Goal: Book appointment/travel/reservation

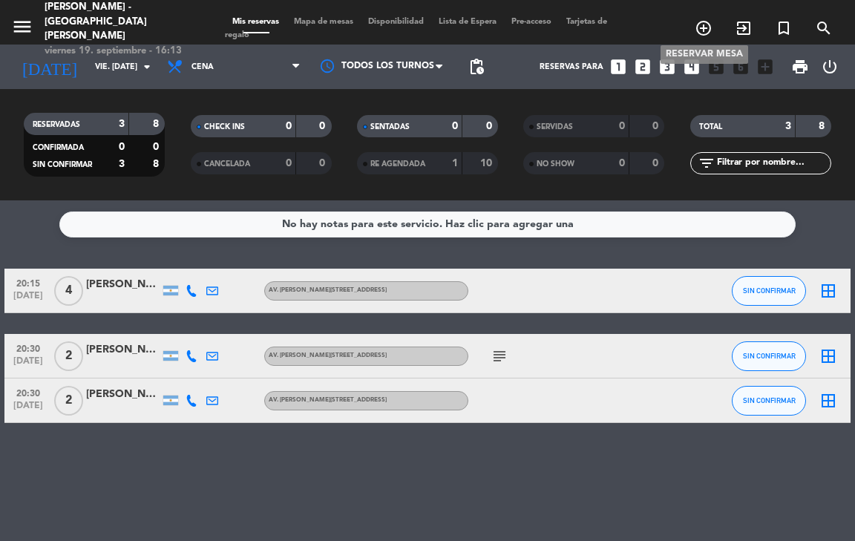
click at [702, 33] on span "add_circle_outline" at bounding box center [703, 28] width 40 height 25
drag, startPoint x: 701, startPoint y: 28, endPoint x: 706, endPoint y: 34, distance: 7.9
click at [702, 27] on icon "add_circle_outline" at bounding box center [703, 28] width 18 height 18
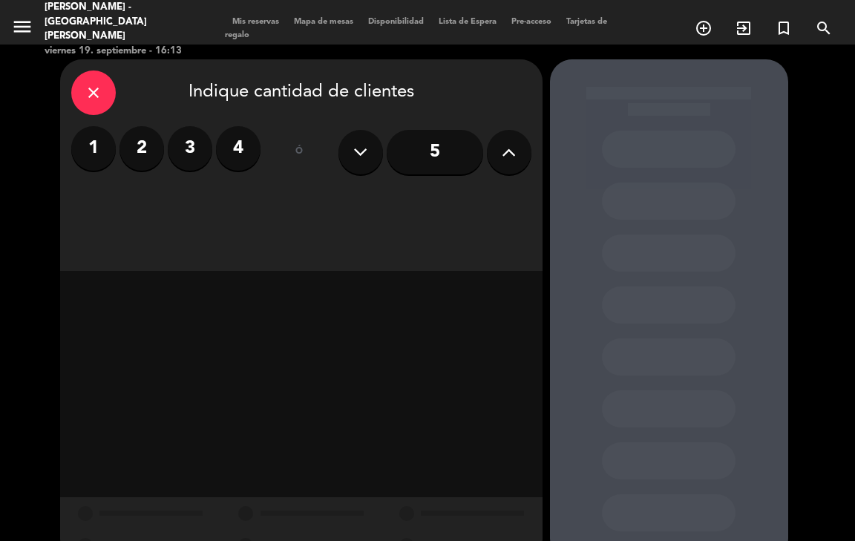
click at [511, 146] on icon at bounding box center [508, 152] width 14 height 22
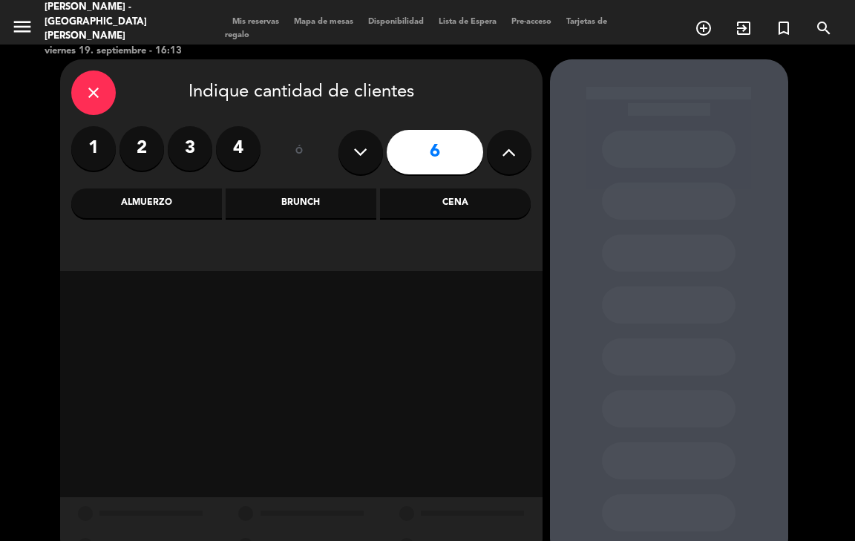
click at [511, 146] on icon at bounding box center [508, 152] width 14 height 22
click at [512, 146] on icon at bounding box center [508, 152] width 14 height 22
click at [514, 147] on icon at bounding box center [508, 152] width 14 height 22
click at [516, 148] on button at bounding box center [509, 152] width 45 height 45
type input "10"
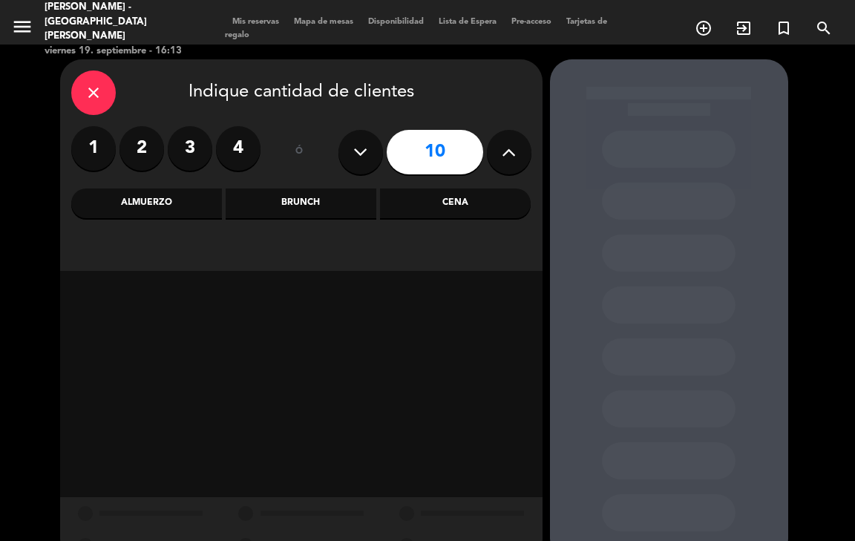
click at [484, 197] on div "Cena" at bounding box center [455, 203] width 151 height 30
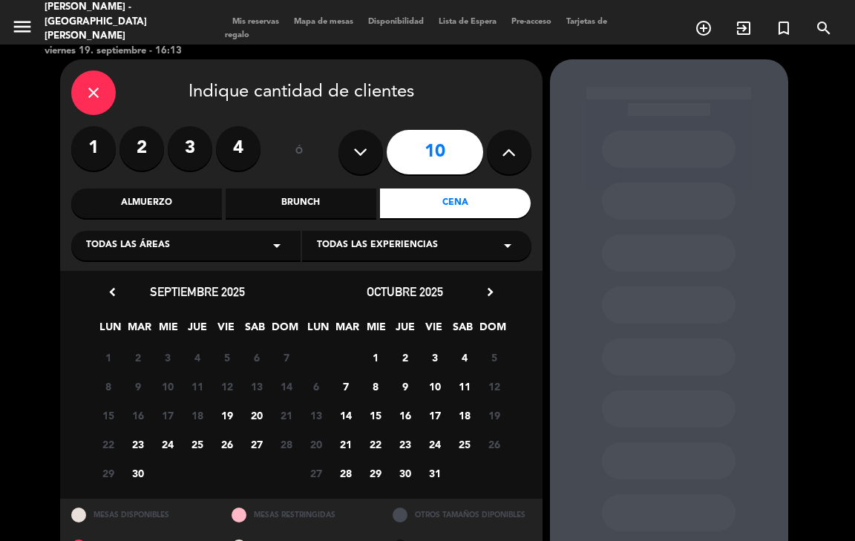
click at [232, 409] on span "19" at bounding box center [226, 415] width 24 height 24
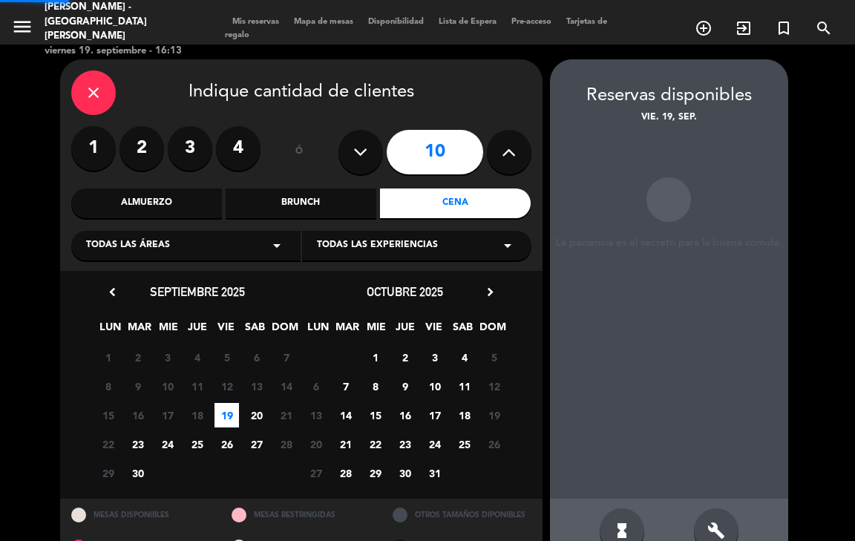
scroll to position [36, 0]
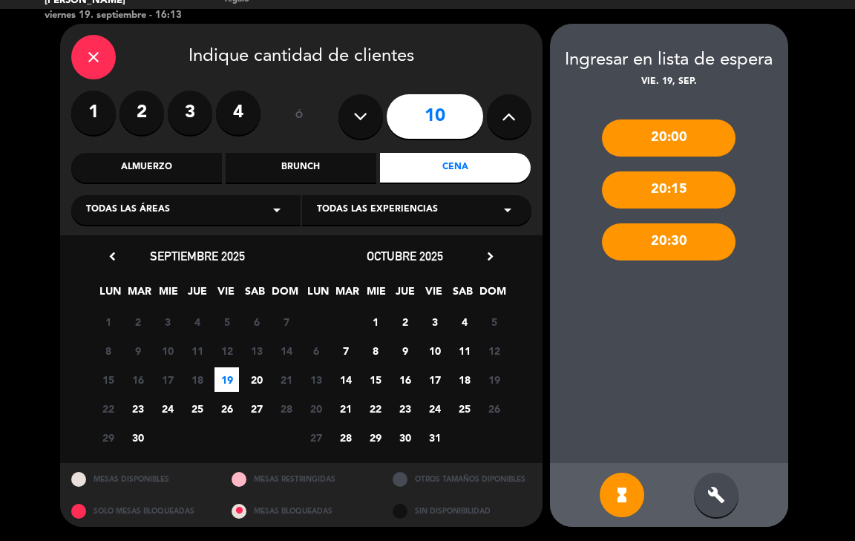
click at [662, 245] on div "20:30" at bounding box center [669, 241] width 134 height 37
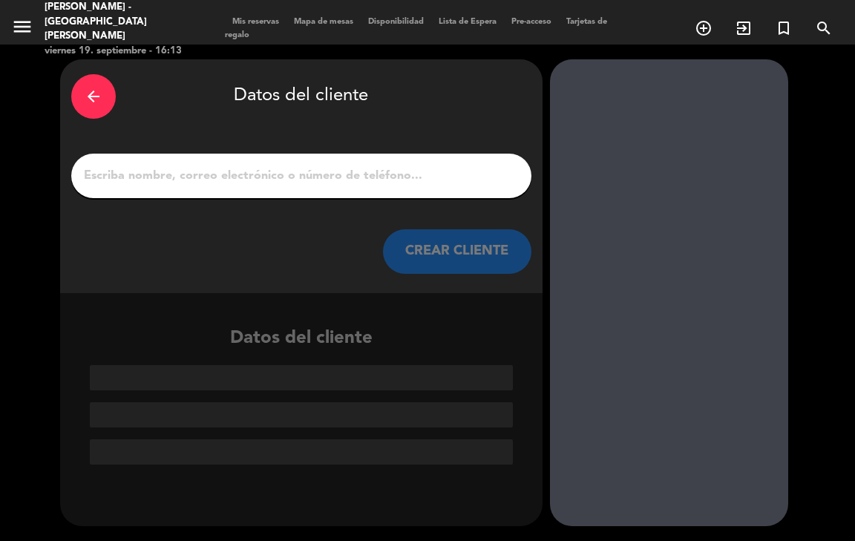
click at [360, 181] on input "1" at bounding box center [301, 175] width 438 height 21
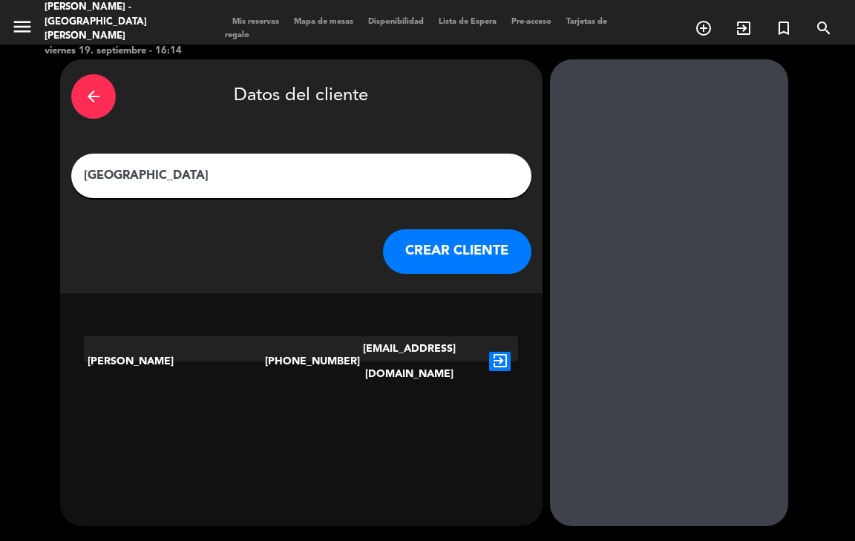
type input "[GEOGRAPHIC_DATA]"
click at [503, 354] on icon "exit_to_app" at bounding box center [500, 361] width 22 height 19
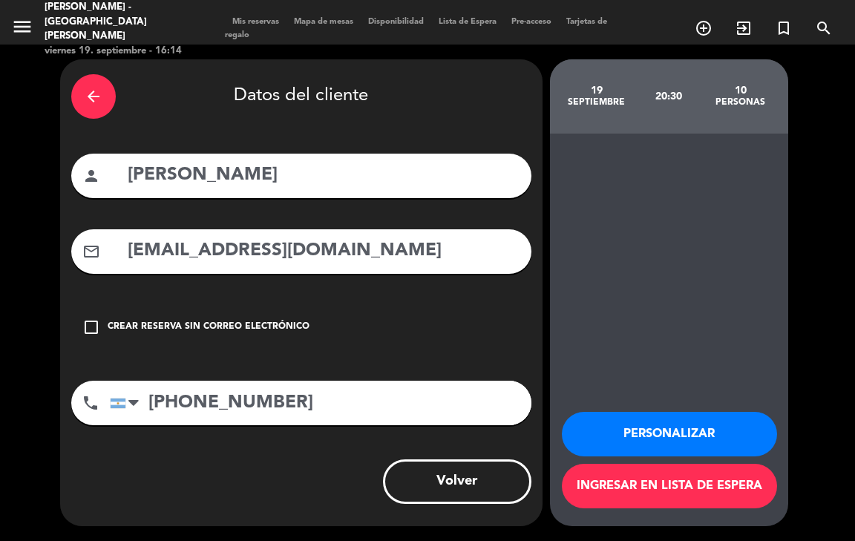
click at [88, 326] on icon "check_box_outline_blank" at bounding box center [91, 327] width 18 height 18
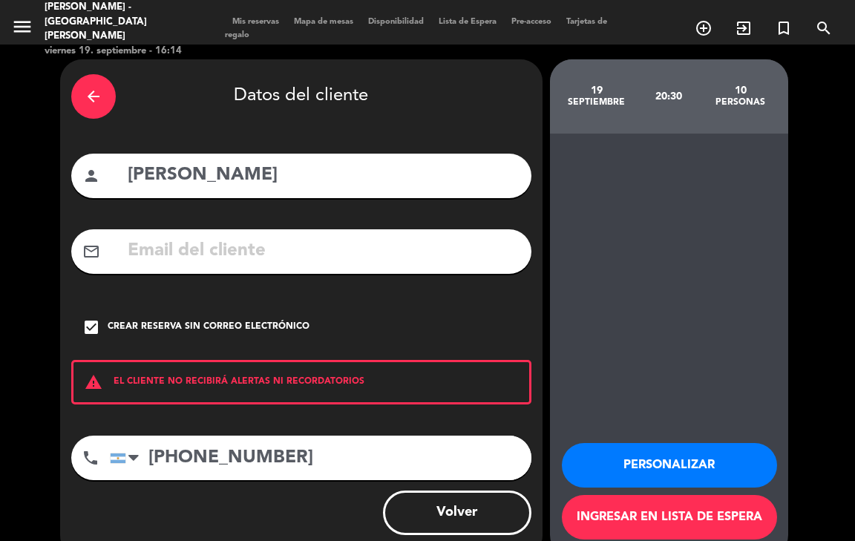
click at [93, 331] on icon "check_box" at bounding box center [91, 327] width 18 height 18
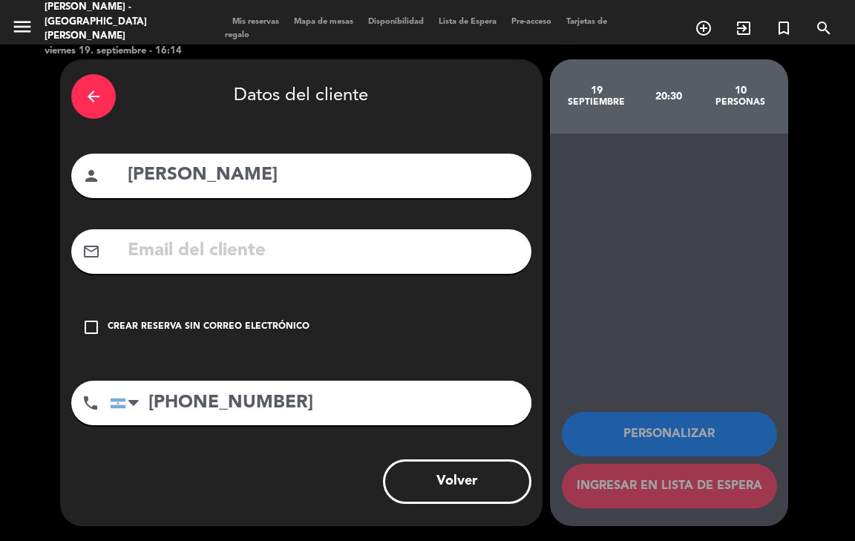
click at [415, 496] on button "Volver" at bounding box center [457, 481] width 148 height 45
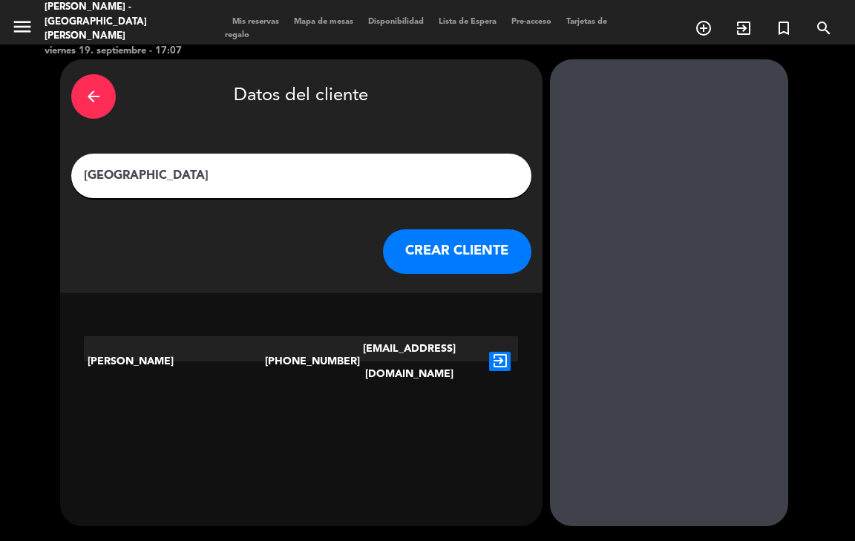
click at [243, 18] on span "Mis reservas" at bounding box center [256, 22] width 62 height 8
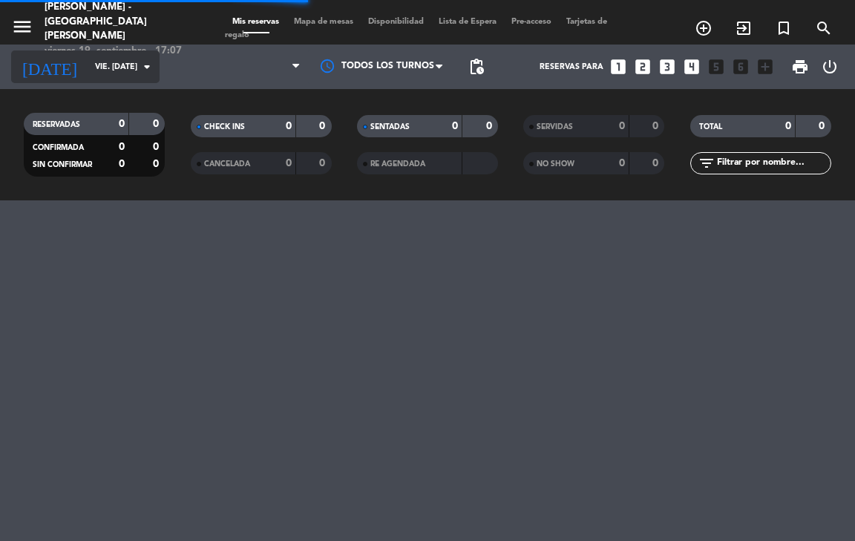
click at [99, 66] on input "vie. [DATE]" at bounding box center [142, 67] width 109 height 24
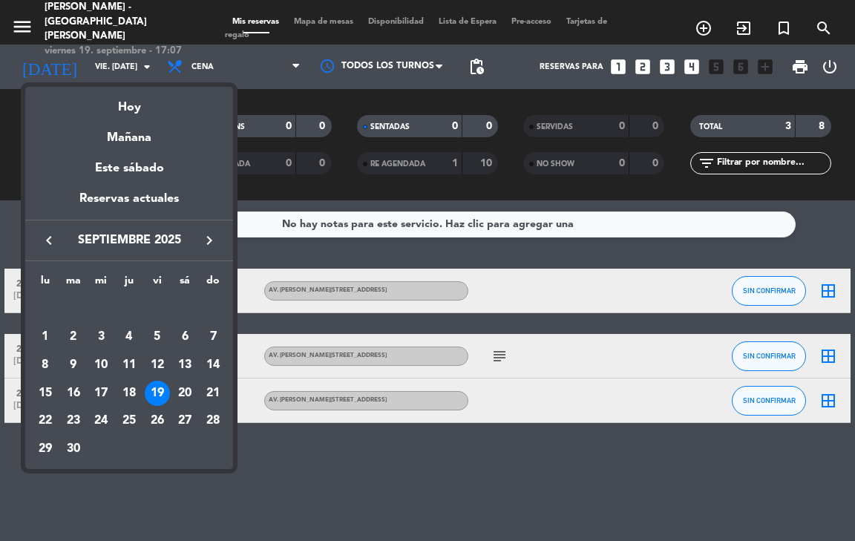
click at [219, 488] on div at bounding box center [427, 270] width 855 height 541
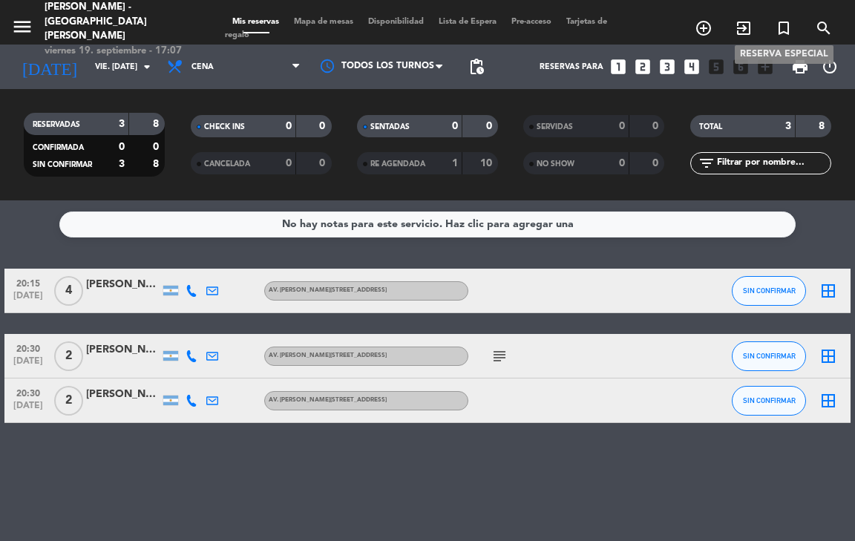
click at [785, 24] on icon "turned_in_not" at bounding box center [783, 28] width 18 height 18
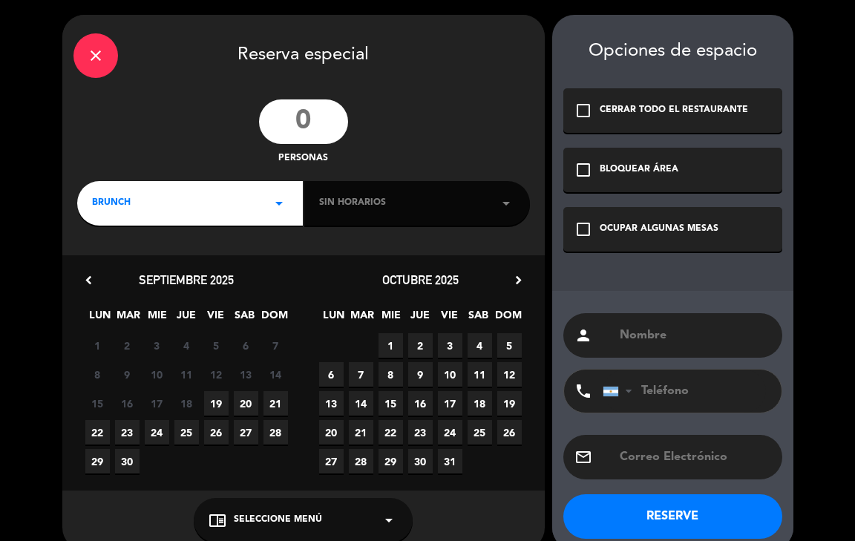
drag, startPoint x: 346, startPoint y: 127, endPoint x: 321, endPoint y: 128, distance: 25.3
click at [346, 127] on input "number" at bounding box center [303, 121] width 89 height 45
type input "10"
click at [162, 192] on div "BRUNCH arrow_drop_down" at bounding box center [190, 203] width 226 height 45
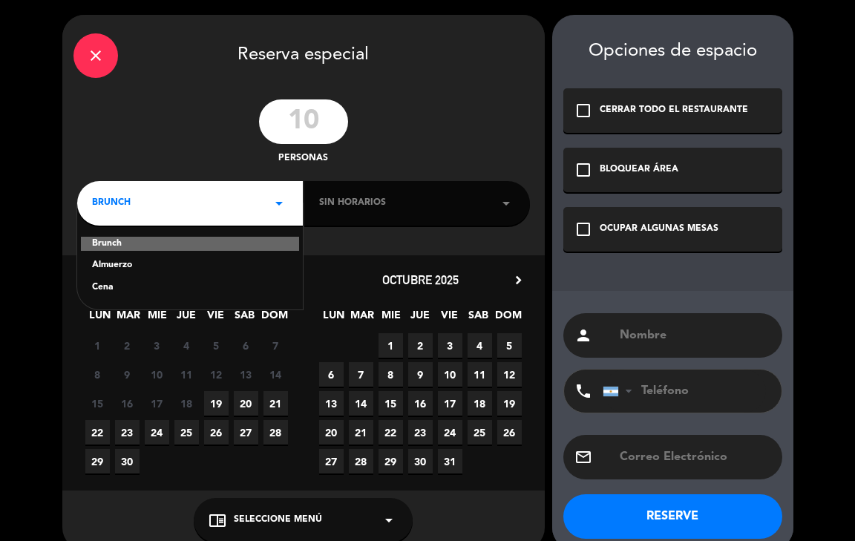
click at [162, 286] on div "Cena" at bounding box center [190, 287] width 196 height 15
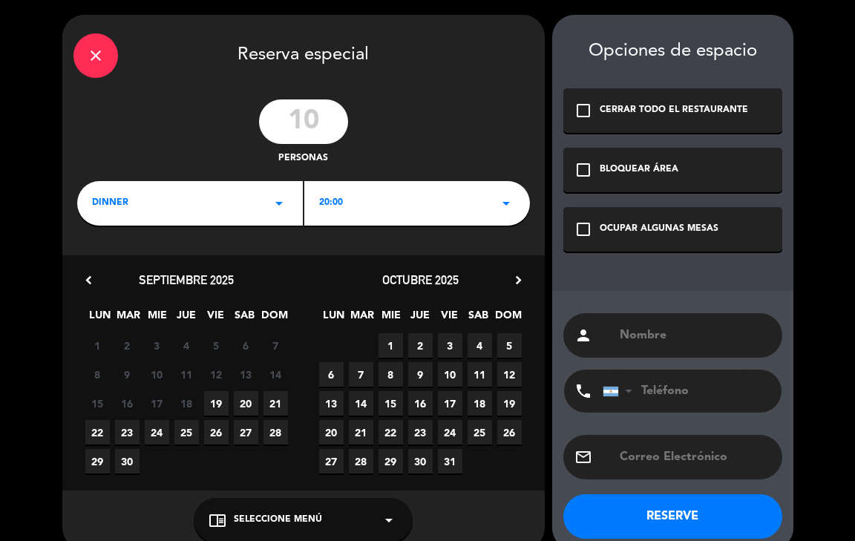
click at [351, 209] on div "20:00 arrow_drop_down" at bounding box center [417, 203] width 226 height 45
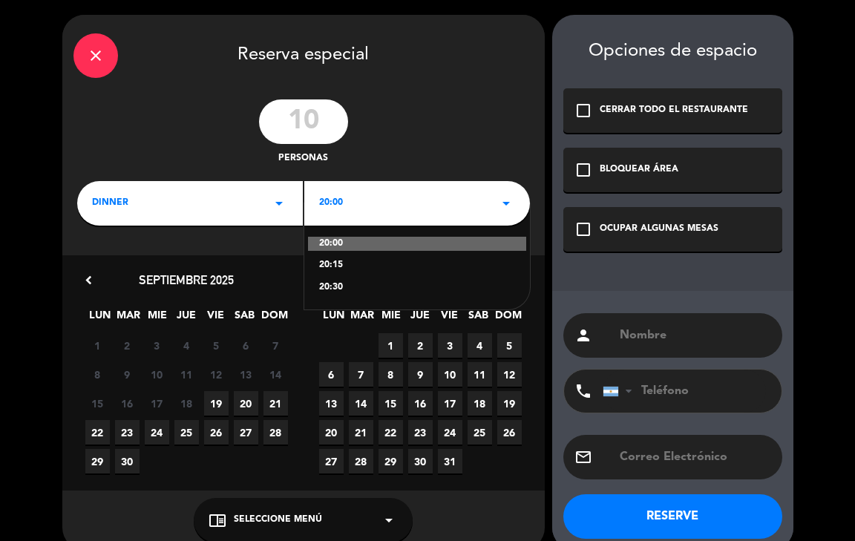
click at [348, 290] on div "20:30" at bounding box center [417, 287] width 196 height 15
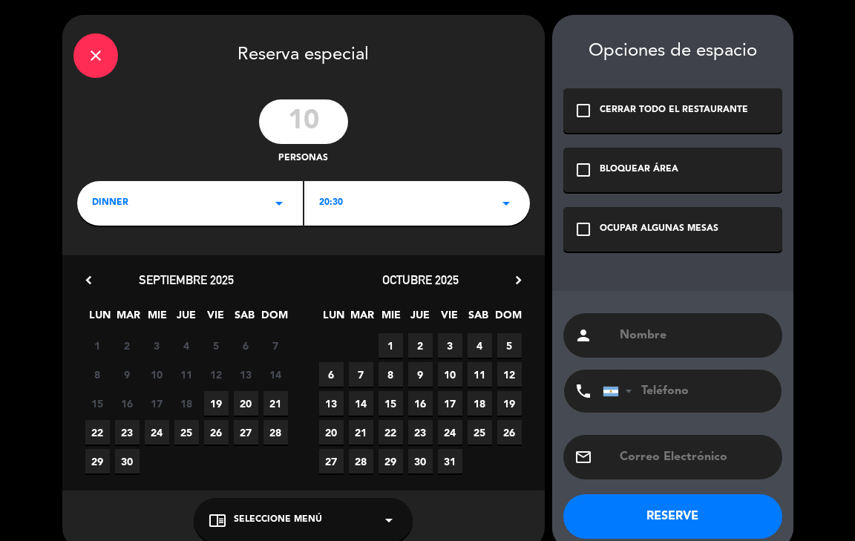
click at [216, 406] on span "19" at bounding box center [216, 403] width 24 height 24
click at [657, 346] on div "person" at bounding box center [672, 335] width 219 height 45
click at [649, 333] on input "text" at bounding box center [694, 335] width 153 height 21
click at [656, 335] on input "[PERSON_NAME]" at bounding box center [694, 335] width 153 height 21
type input "[PERSON_NAME]"
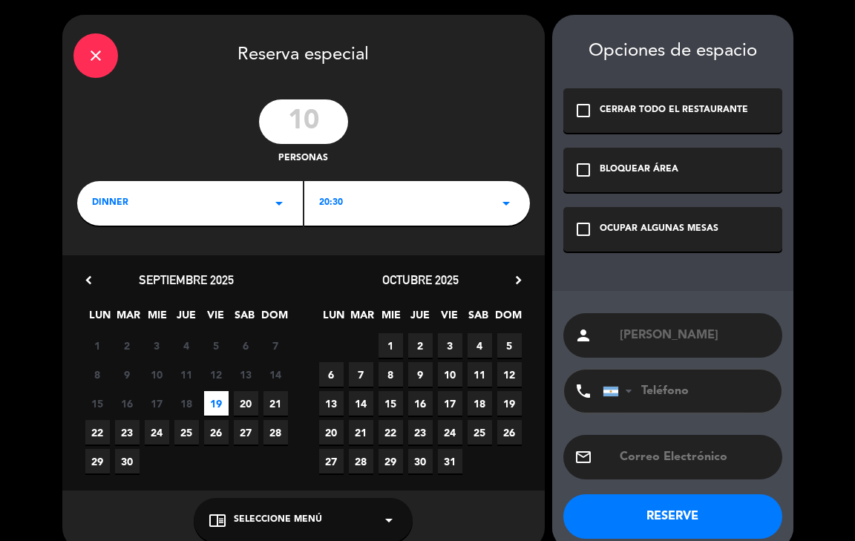
click at [580, 230] on icon "check_box_outline_blank" at bounding box center [583, 229] width 18 height 18
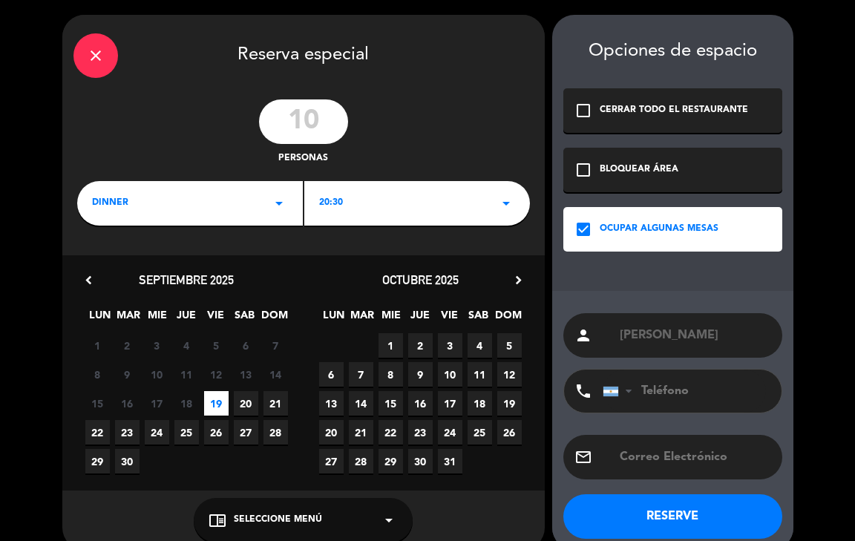
click at [680, 513] on button "RESERVE" at bounding box center [672, 516] width 219 height 45
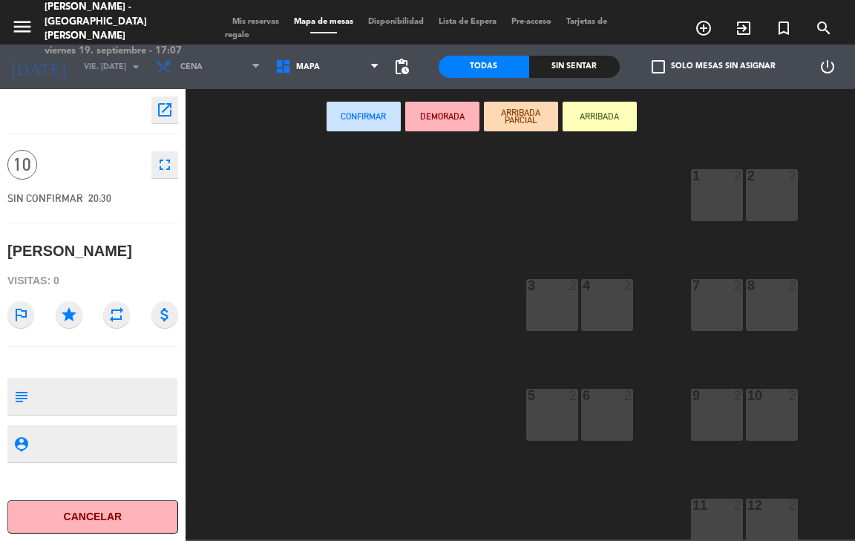
click at [248, 22] on div "Mis reservas Mapa de mesas Disponibilidad Lista de Espera Pre-acceso Tarjetas d…" at bounding box center [427, 29] width 405 height 27
click at [255, 18] on span "Mis reservas" at bounding box center [256, 22] width 62 height 8
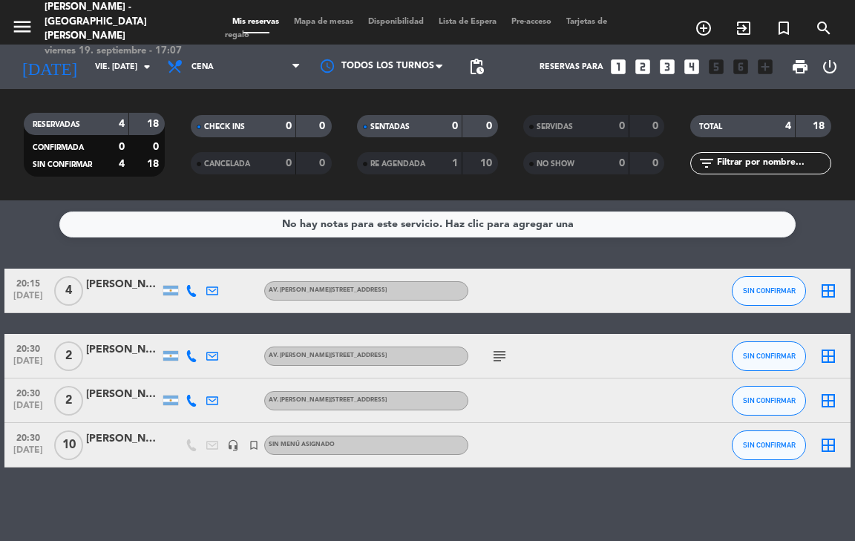
click at [134, 441] on div "[PERSON_NAME]" at bounding box center [123, 438] width 74 height 17
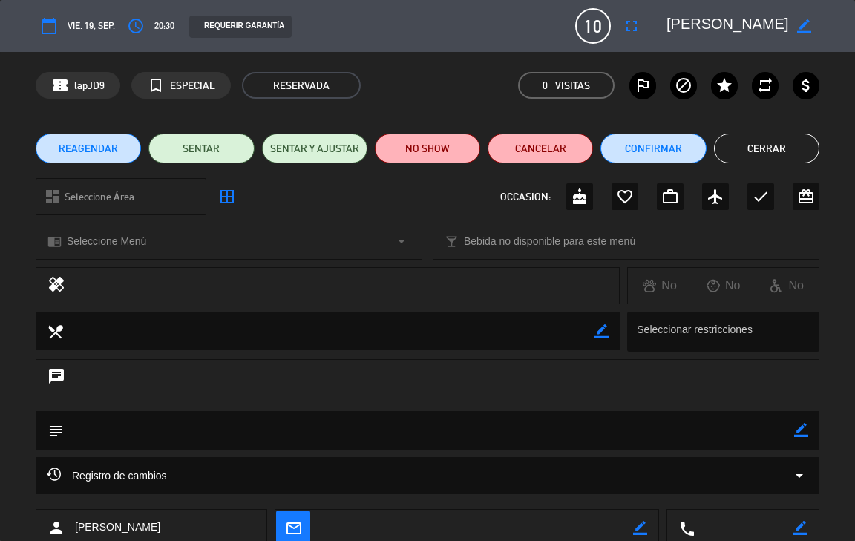
click at [804, 436] on icon "border_color" at bounding box center [801, 430] width 14 height 14
click at [225, 437] on textarea at bounding box center [428, 430] width 731 height 38
type textarea "seña de 15 ml"
click at [798, 431] on icon at bounding box center [801, 430] width 14 height 14
click at [124, 432] on textarea at bounding box center [428, 430] width 731 height 38
